Goal: Ask a question

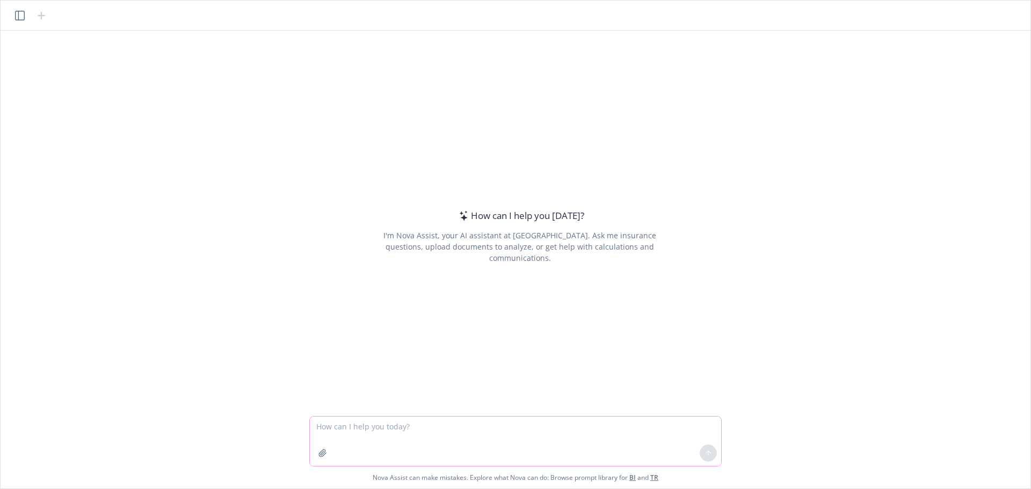
click at [421, 436] on textarea at bounding box center [515, 441] width 411 height 49
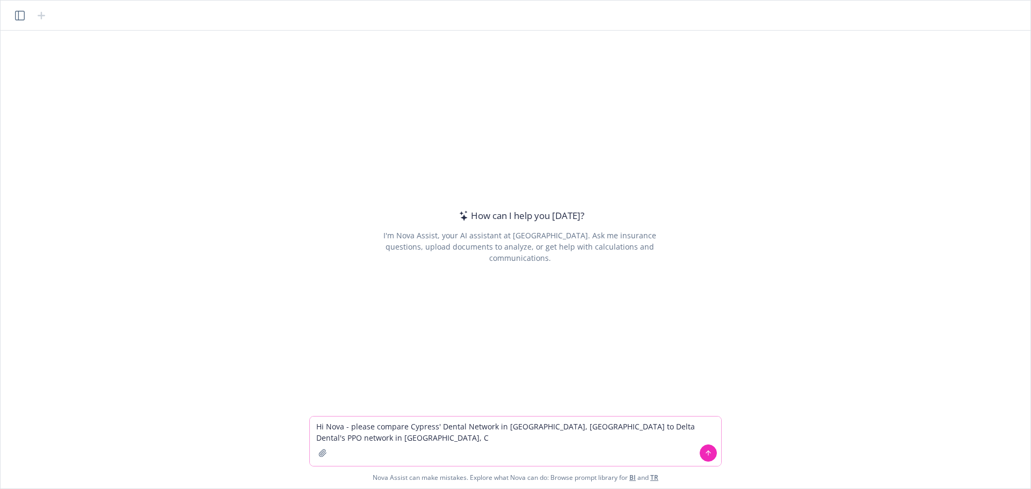
type textarea "Hi Nova - please compare Cypress' Dental Network in [GEOGRAPHIC_DATA], [GEOGRAP…"
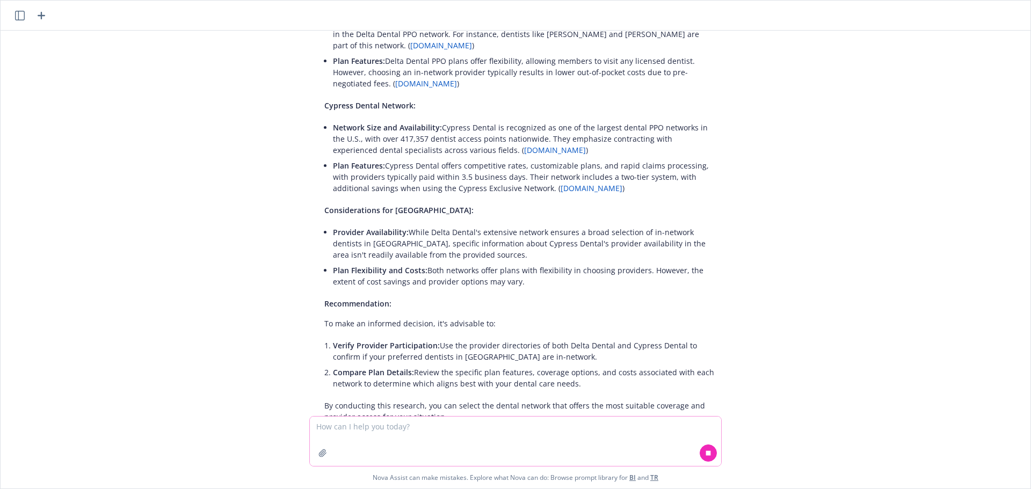
scroll to position [160, 0]
